Goal: Entertainment & Leisure: Browse casually

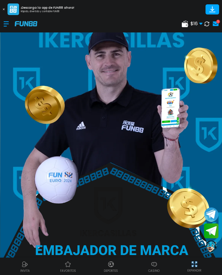
click at [218, 24] on use at bounding box center [216, 23] width 6 height 5
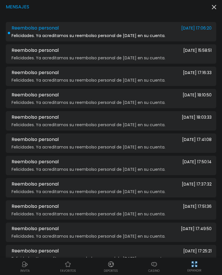
click at [196, 37] on div "Felicidades. Ya acreditamos su reembolso personal de ayer en su cuenta." at bounding box center [110, 36] width 201 height 4
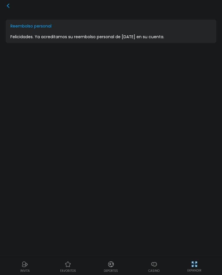
click at [3, 1] on div "Reembolso personal 2025-09-22 17:06:20 Felicidades. Ya acreditamos su reembolso…" at bounding box center [111, 137] width 222 height 275
click at [4, 2] on div "Reembolso personal 2025-09-22 17:06:20 Felicidades. Ya acreditamos su reembolso…" at bounding box center [111, 137] width 222 height 275
click at [4, 1] on div "Reembolso personal 2025-09-22 17:06:20 Felicidades. Ya acreditamos su reembolso…" at bounding box center [111, 137] width 222 height 275
click at [8, 7] on use at bounding box center [8, 5] width 3 height 5
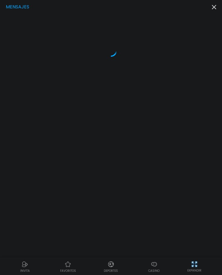
click at [213, 9] on icon "button" at bounding box center [214, 7] width 4 height 4
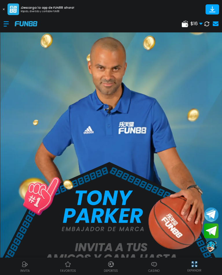
click at [149, 266] on div "Casino" at bounding box center [154, 266] width 43 height 13
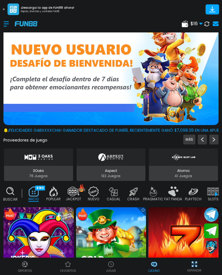
click at [111, 264] on img at bounding box center [111, 264] width 7 height 7
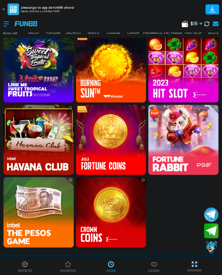
scroll to position [180, 0]
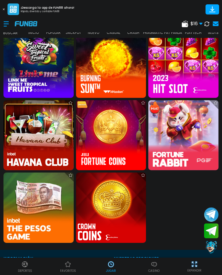
click at [117, 210] on img at bounding box center [111, 207] width 77 height 77
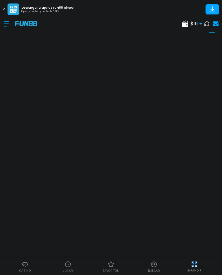
click at [192, 267] on img at bounding box center [194, 263] width 7 height 7
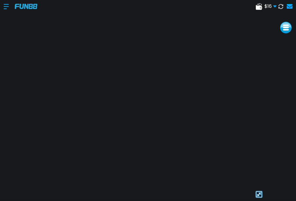
click at [222, 197] on img at bounding box center [259, 194] width 9 height 9
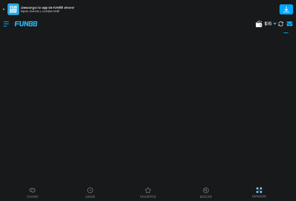
click at [35, 192] on img at bounding box center [32, 190] width 7 height 7
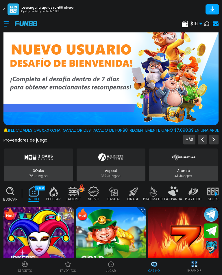
click at [197, 264] on img at bounding box center [194, 263] width 7 height 7
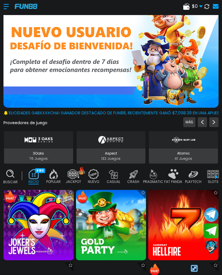
click at [8, 7] on div at bounding box center [8, 6] width 11 height 17
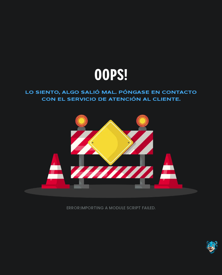
click at [187, 136] on img at bounding box center [111, 156] width 174 height 83
click at [124, 196] on img at bounding box center [111, 156] width 174 height 83
